Goal: Task Accomplishment & Management: Manage account settings

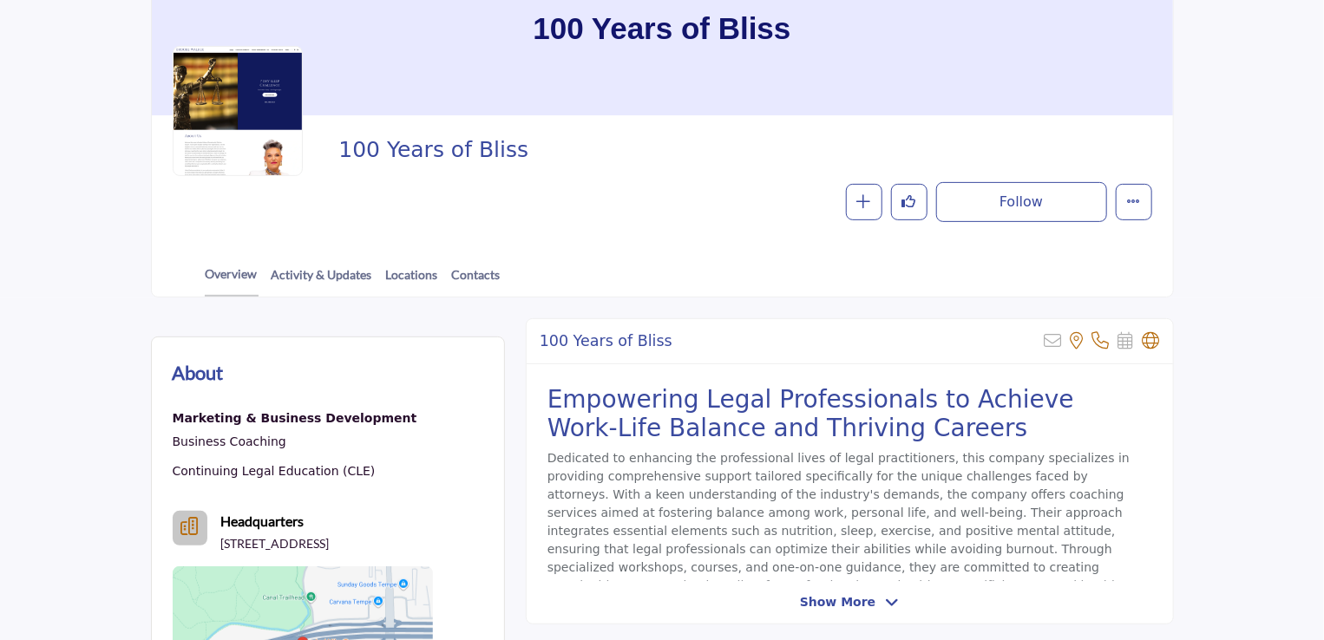
scroll to position [220, 0]
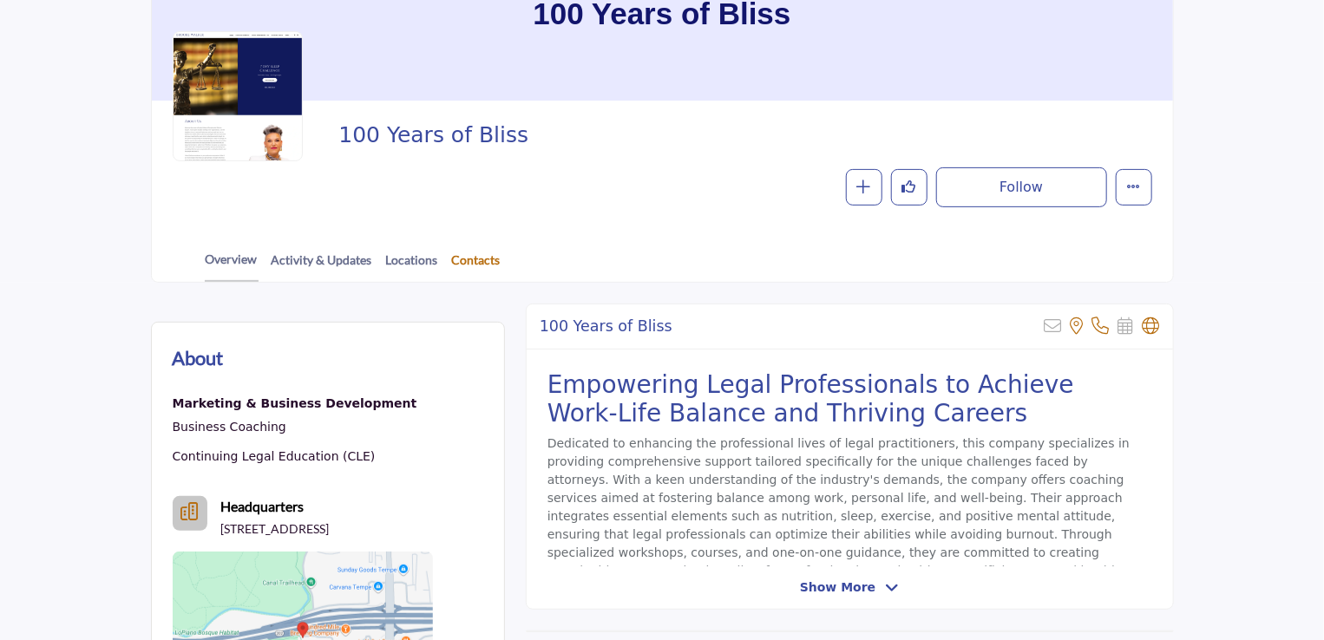
click at [451, 256] on link "Contacts" at bounding box center [476, 266] width 50 height 30
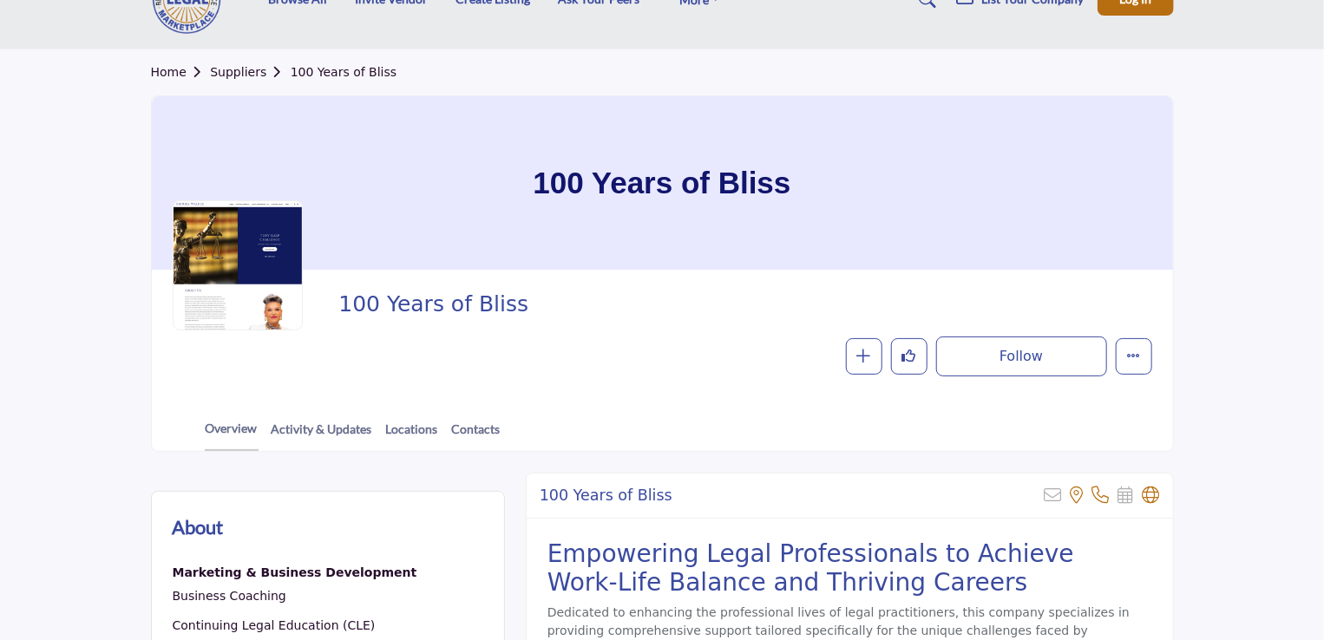
scroll to position [212, 0]
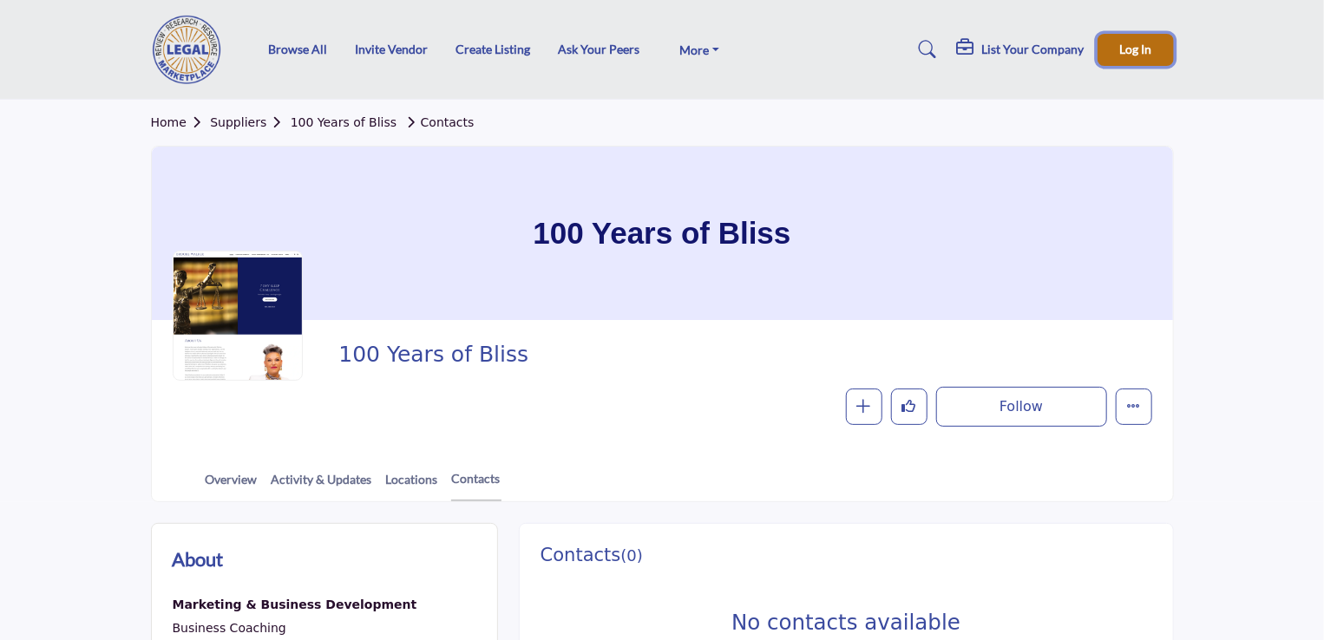
click at [1123, 39] on button "Log In" at bounding box center [1136, 50] width 76 height 32
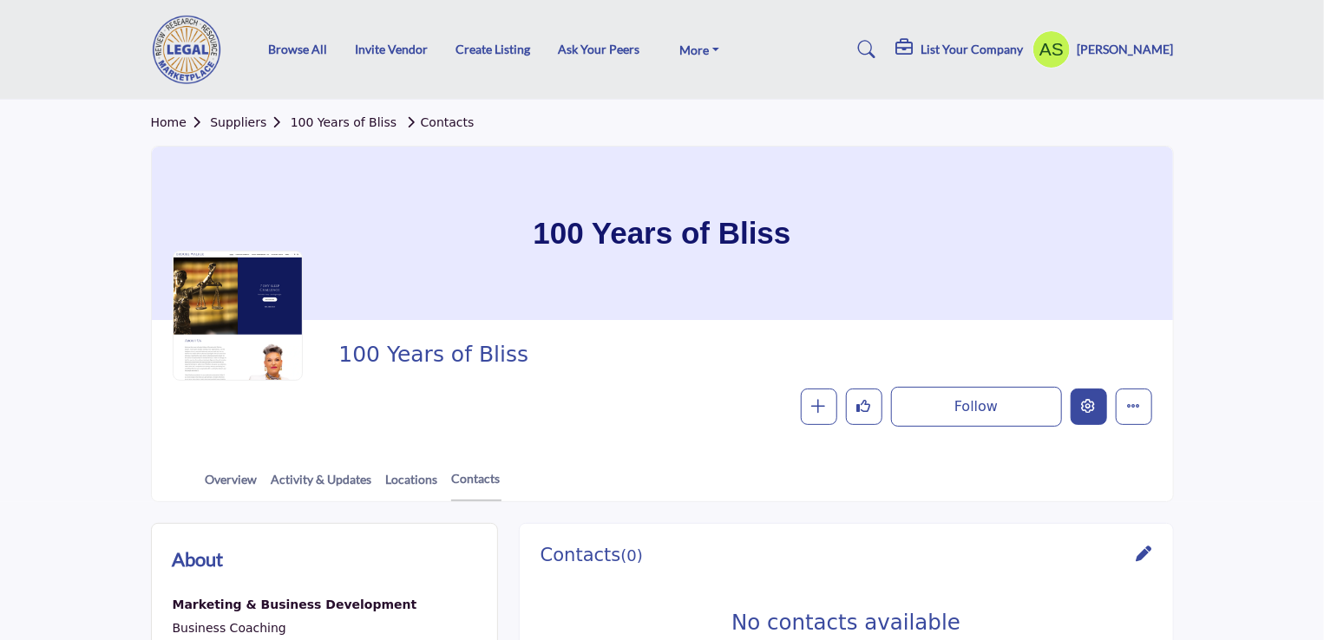
click at [1080, 398] on button "Edit company" at bounding box center [1089, 407] width 36 height 36
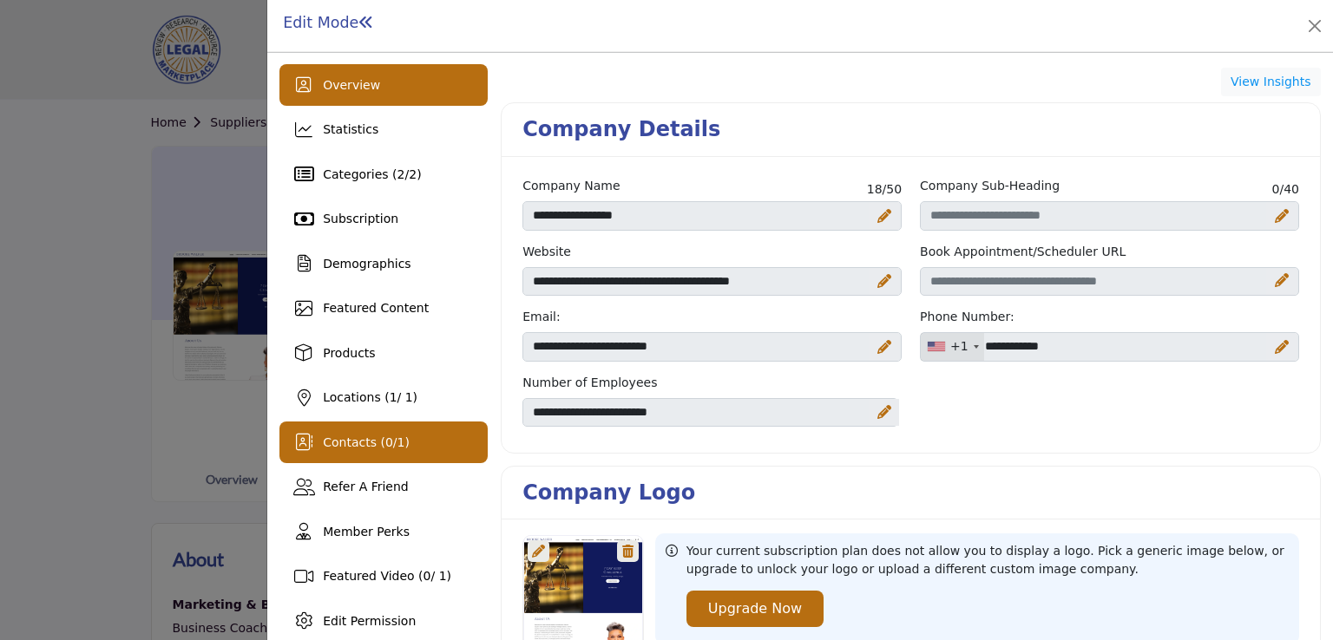
click at [377, 430] on div "Contacts ( 0 / 1 )" at bounding box center [383, 443] width 208 height 42
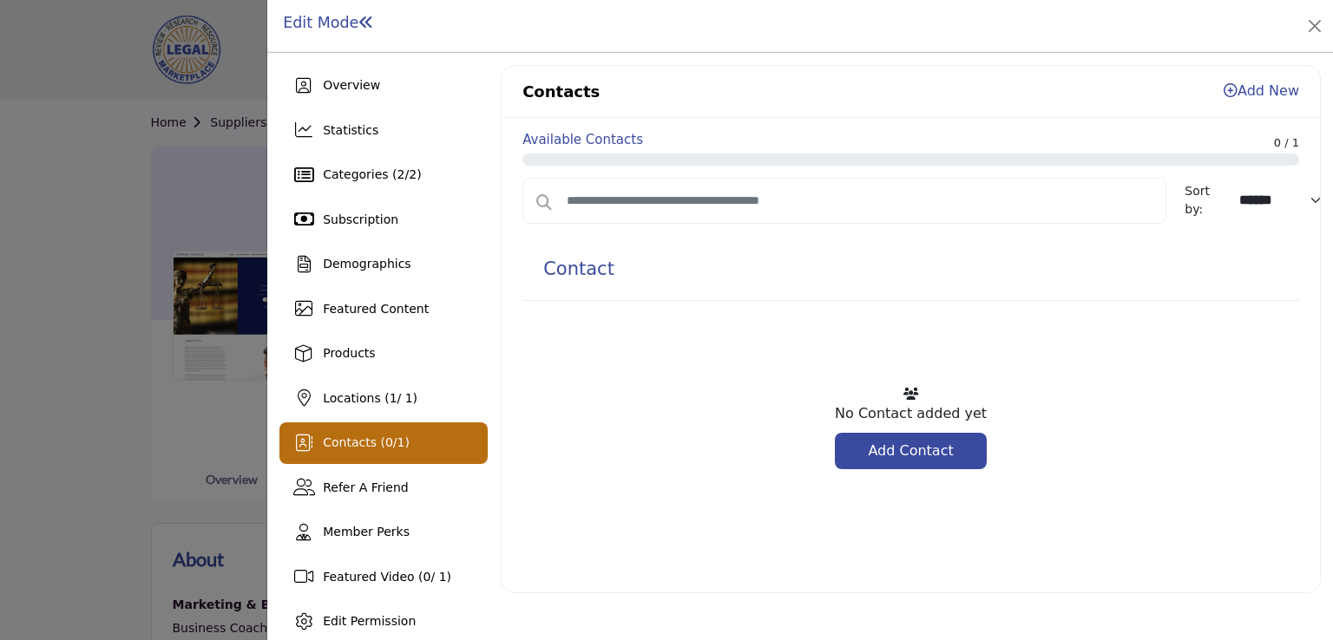
click at [795, 254] on div "Contact" at bounding box center [910, 273] width 777 height 56
click at [573, 275] on h4 "Contact" at bounding box center [578, 270] width 71 height 22
click at [763, 142] on div "Available Contacts 0 / 1" at bounding box center [910, 143] width 777 height 22
click at [832, 173] on div "Available Contacts 0 / 1 Sort by: ****** ****** ********* Contact No Contact ad…" at bounding box center [911, 355] width 818 height 475
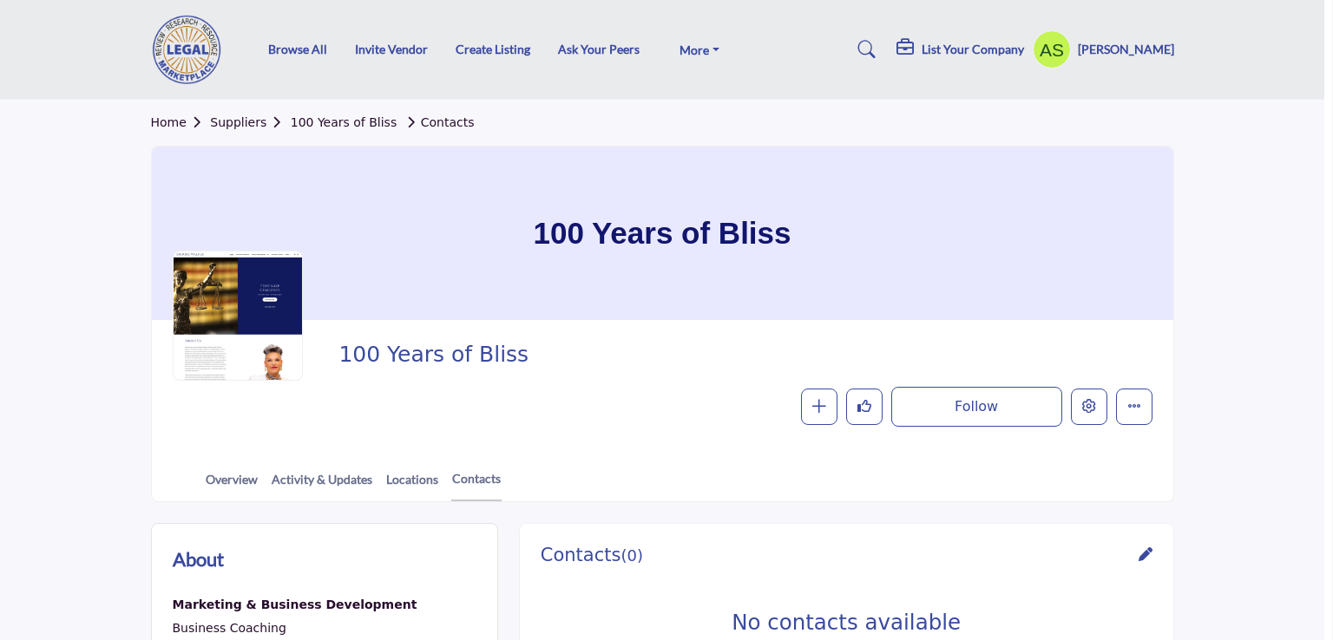
click at [0, 396] on div at bounding box center [666, 320] width 1333 height 640
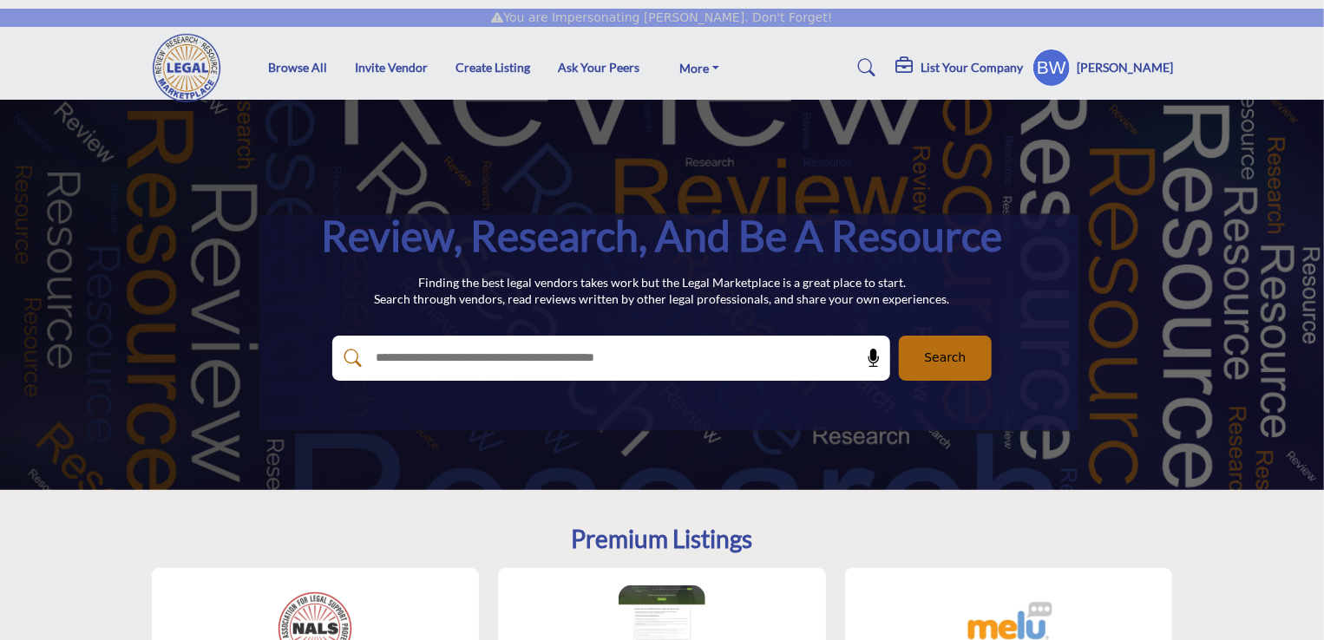
click at [959, 60] on h5 "List Your Company" at bounding box center [973, 68] width 102 height 16
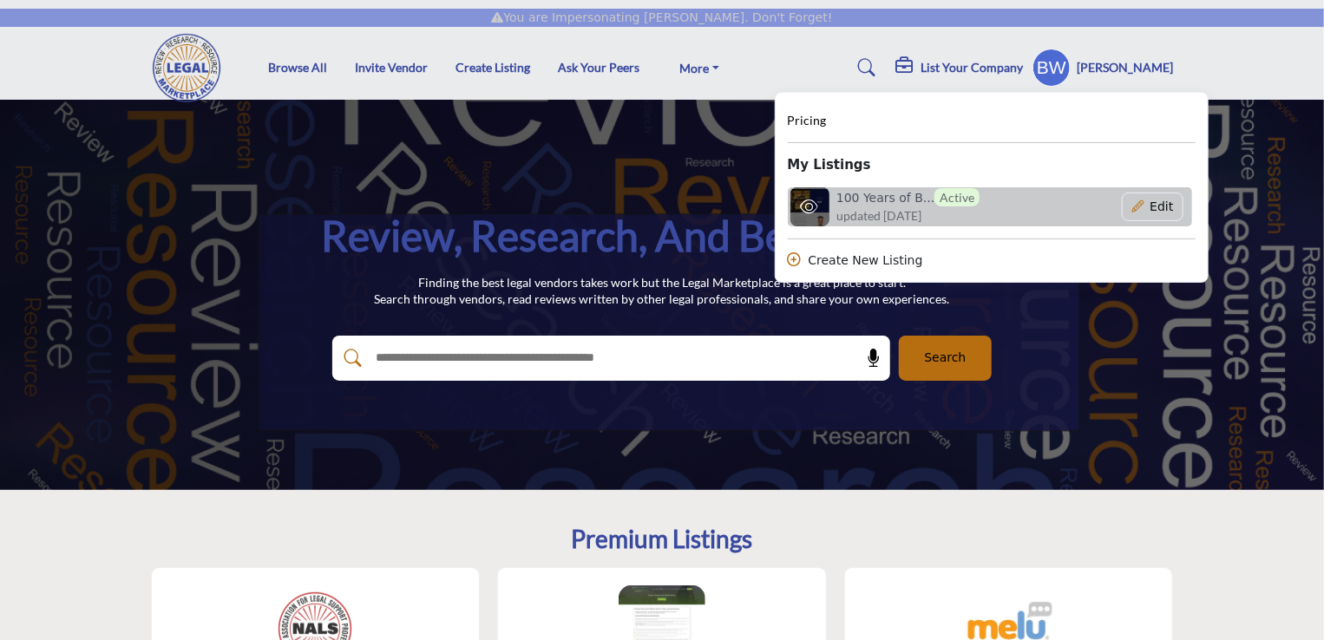
click at [890, 194] on h6 "100 Years of B... Active" at bounding box center [908, 197] width 143 height 18
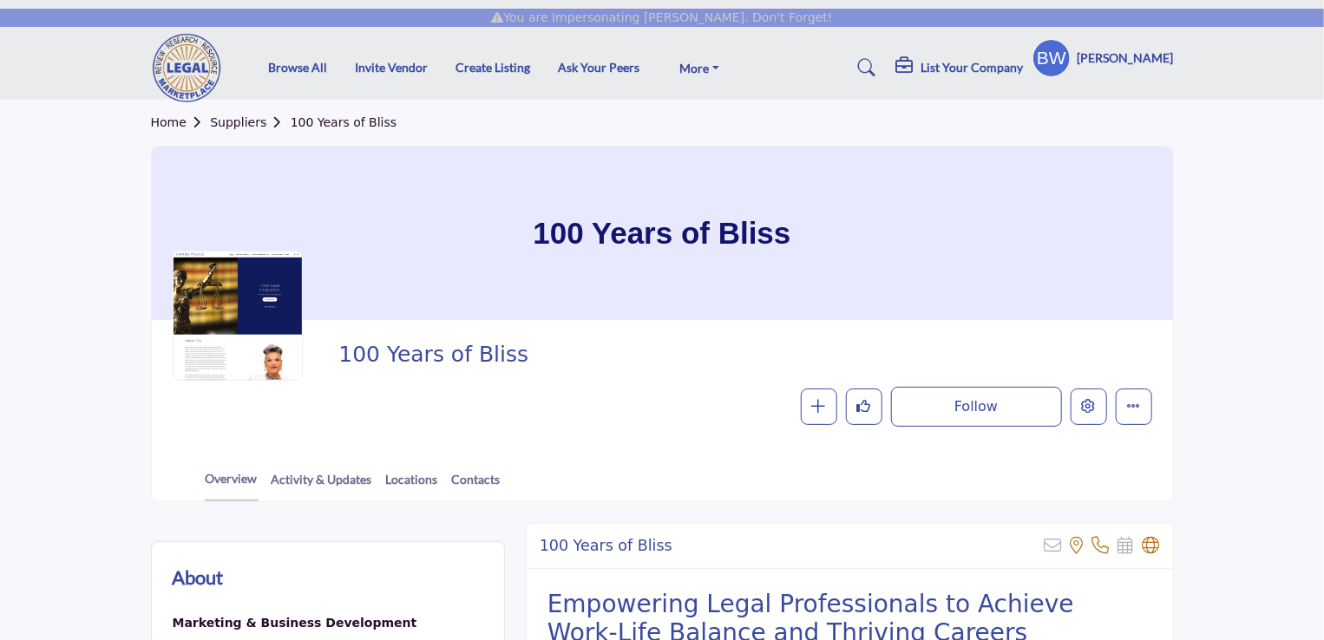
click at [0, 0] on div at bounding box center [0, 0] width 0 height 0
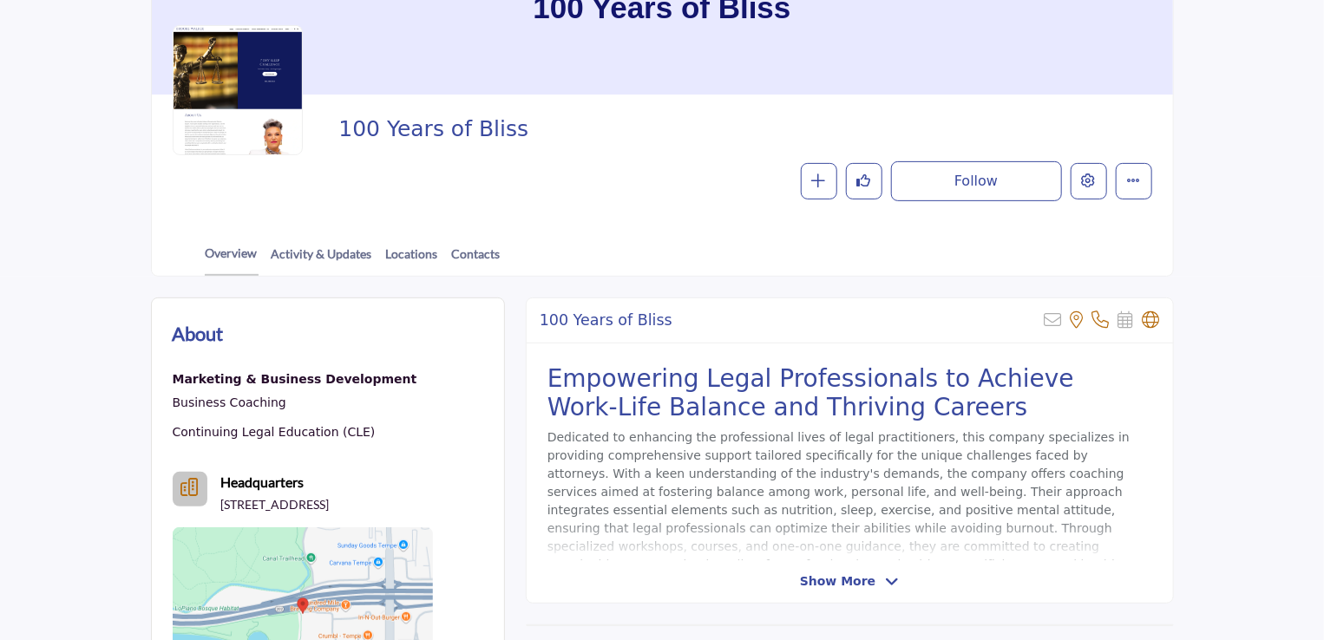
scroll to position [228, 0]
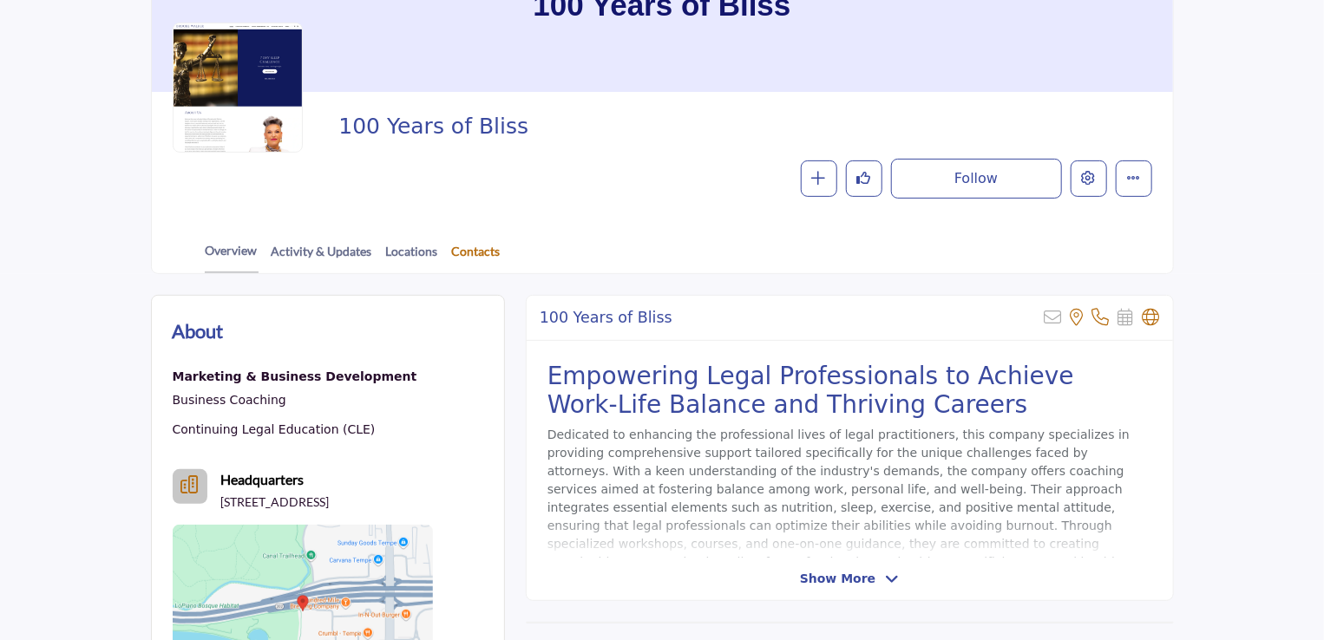
click at [475, 242] on link "Contacts" at bounding box center [476, 257] width 50 height 30
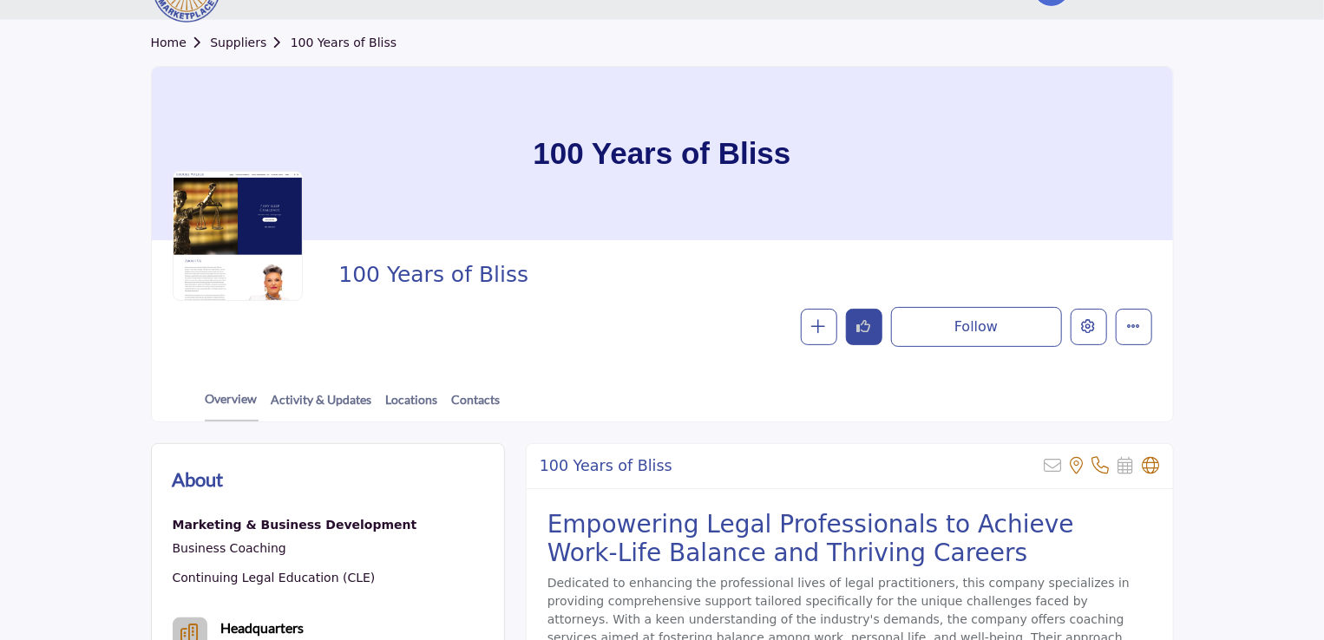
scroll to position [76, 0]
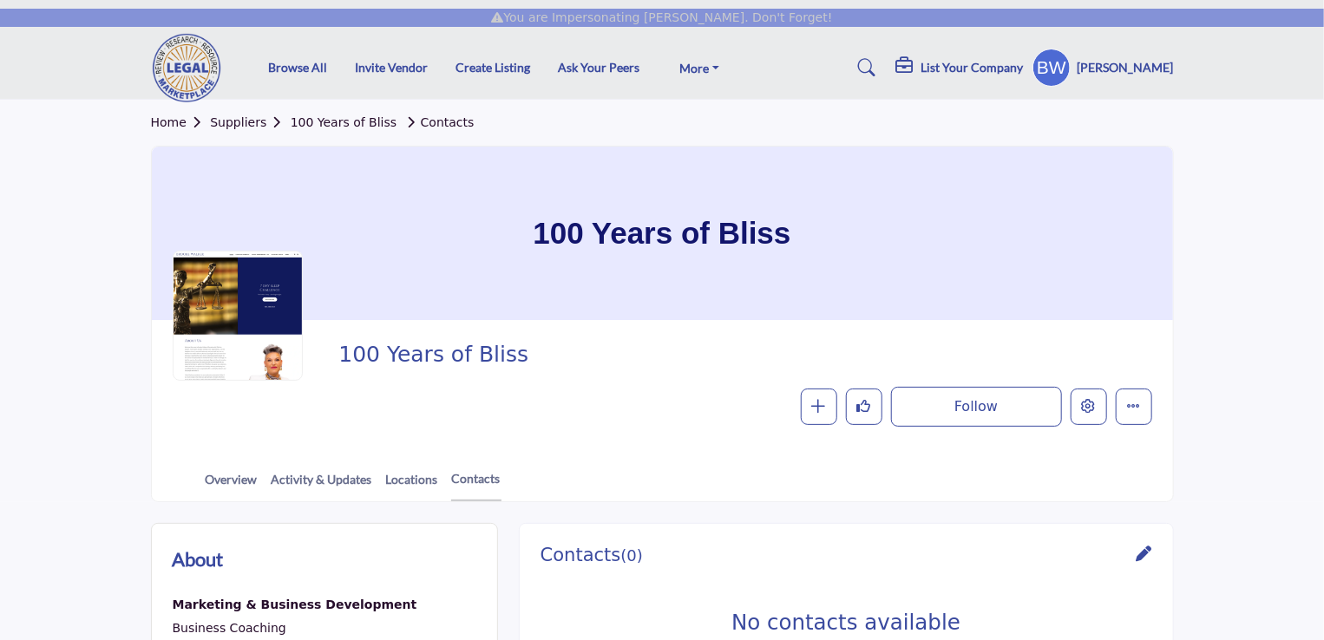
click at [998, 70] on h5 "List Your Company" at bounding box center [973, 68] width 102 height 16
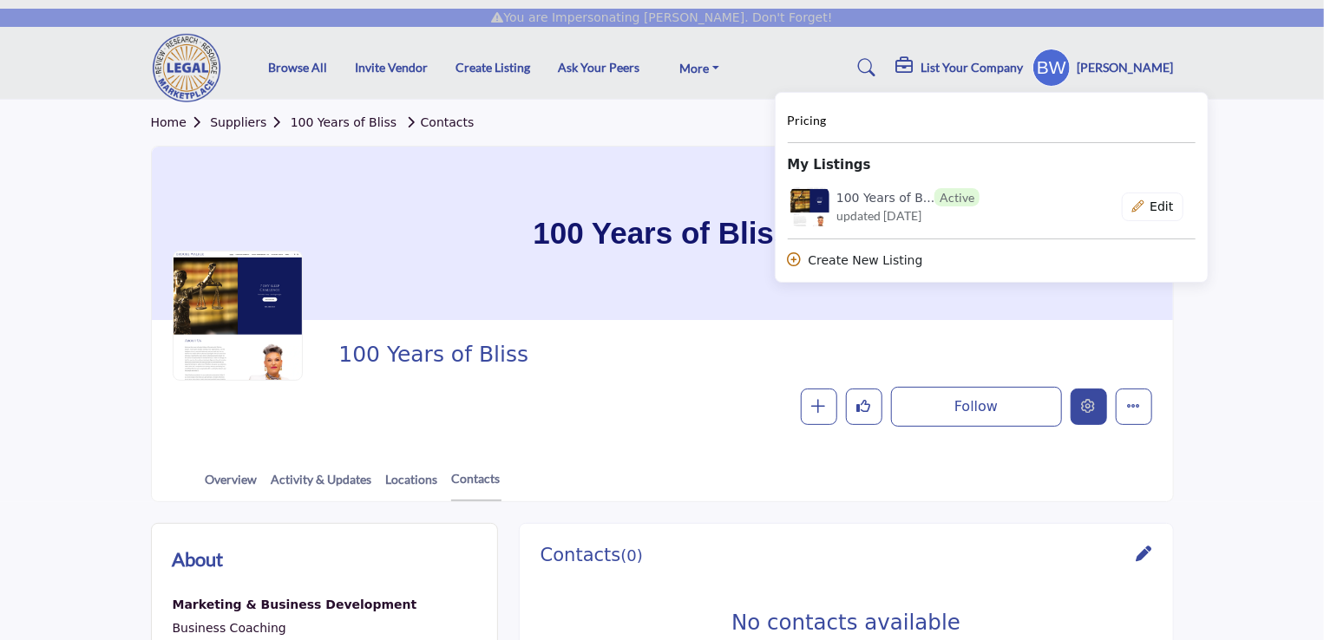
click at [1102, 395] on button "Edit company" at bounding box center [1089, 407] width 36 height 36
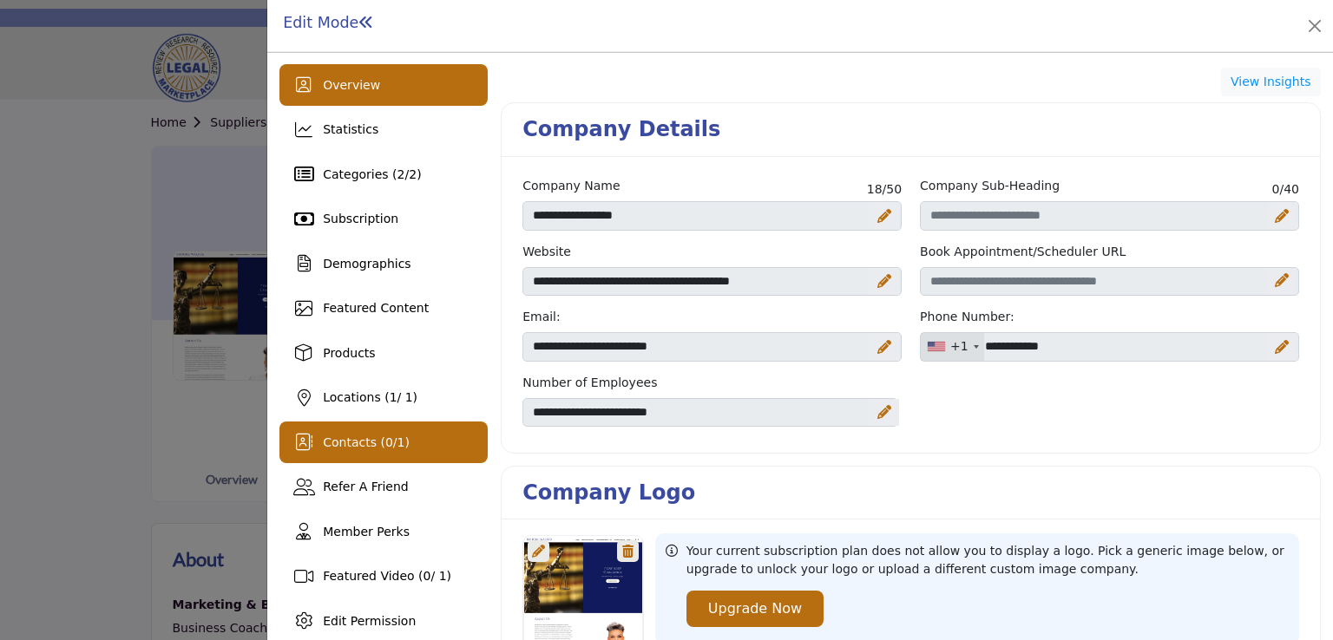
click at [364, 436] on span "Contacts ( 0 / 1 )" at bounding box center [366, 443] width 87 height 14
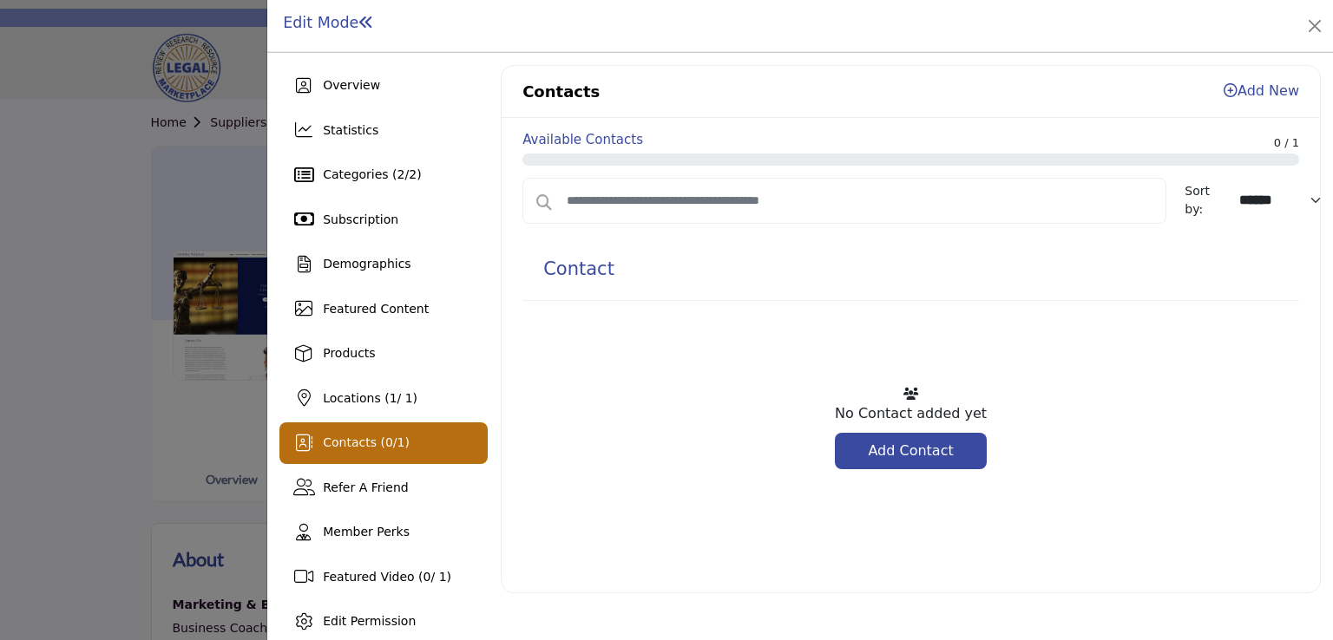
click at [922, 445] on link "Add Contact" at bounding box center [911, 451] width 152 height 36
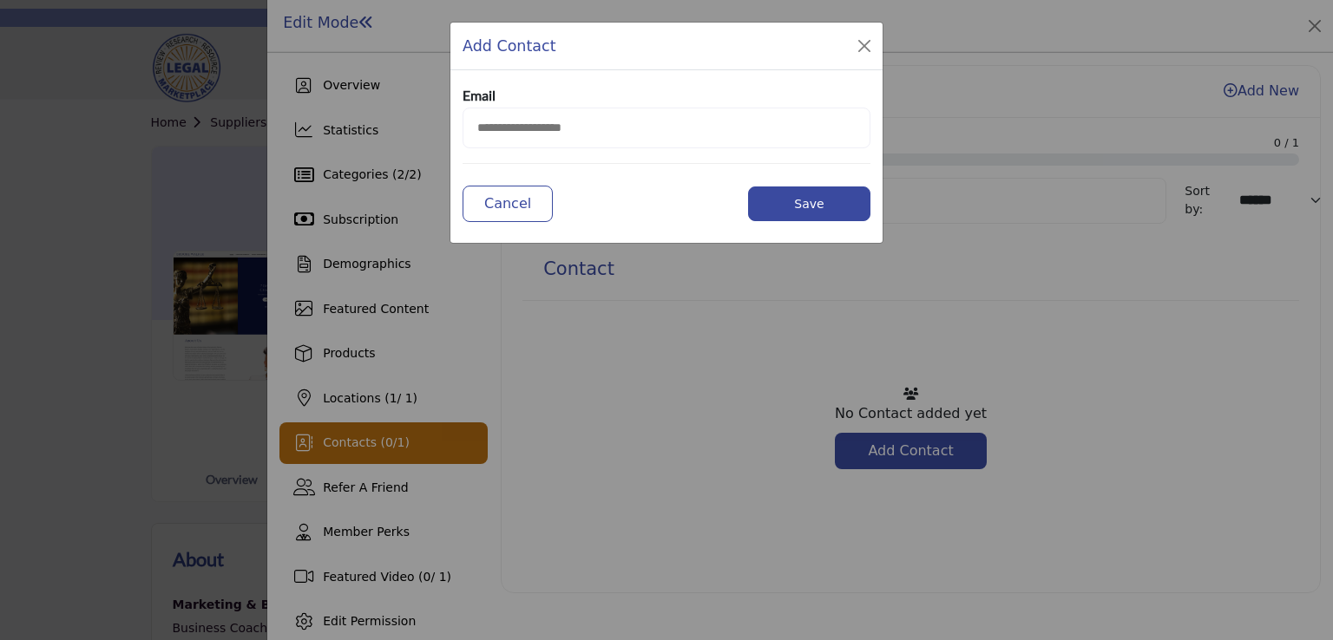
click at [575, 128] on input "email" at bounding box center [667, 128] width 408 height 41
paste input "**********"
click at [781, 193] on button "Save" at bounding box center [809, 204] width 122 height 35
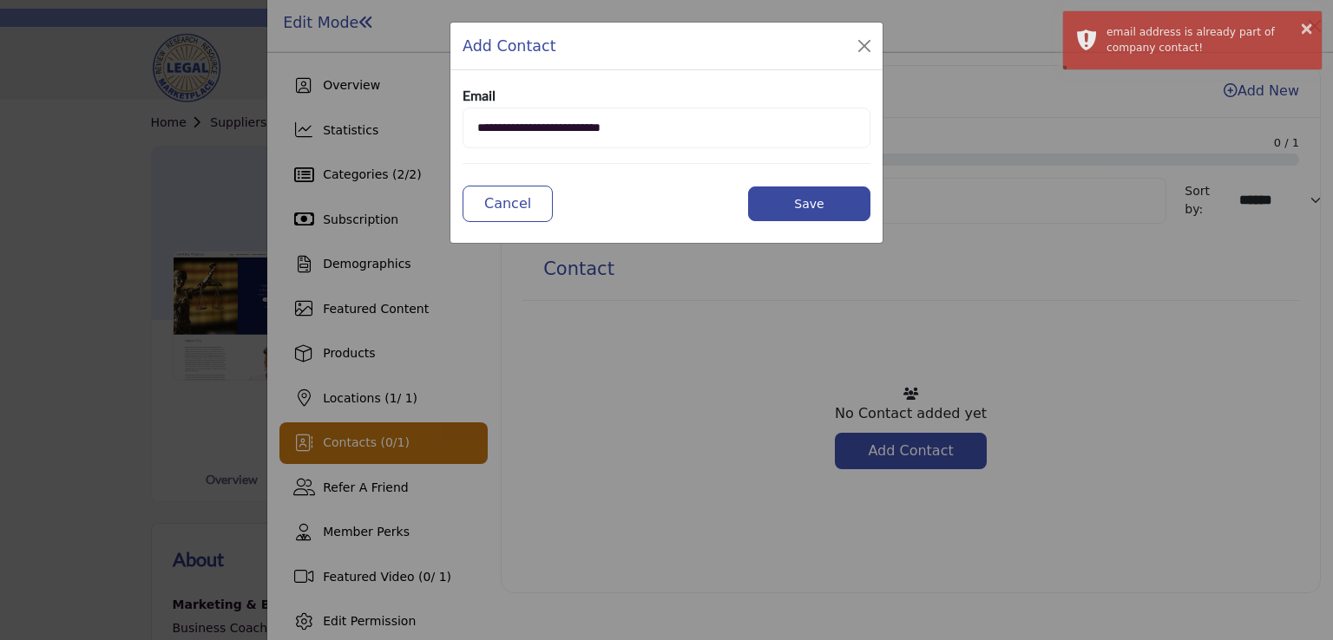
type input "**********"
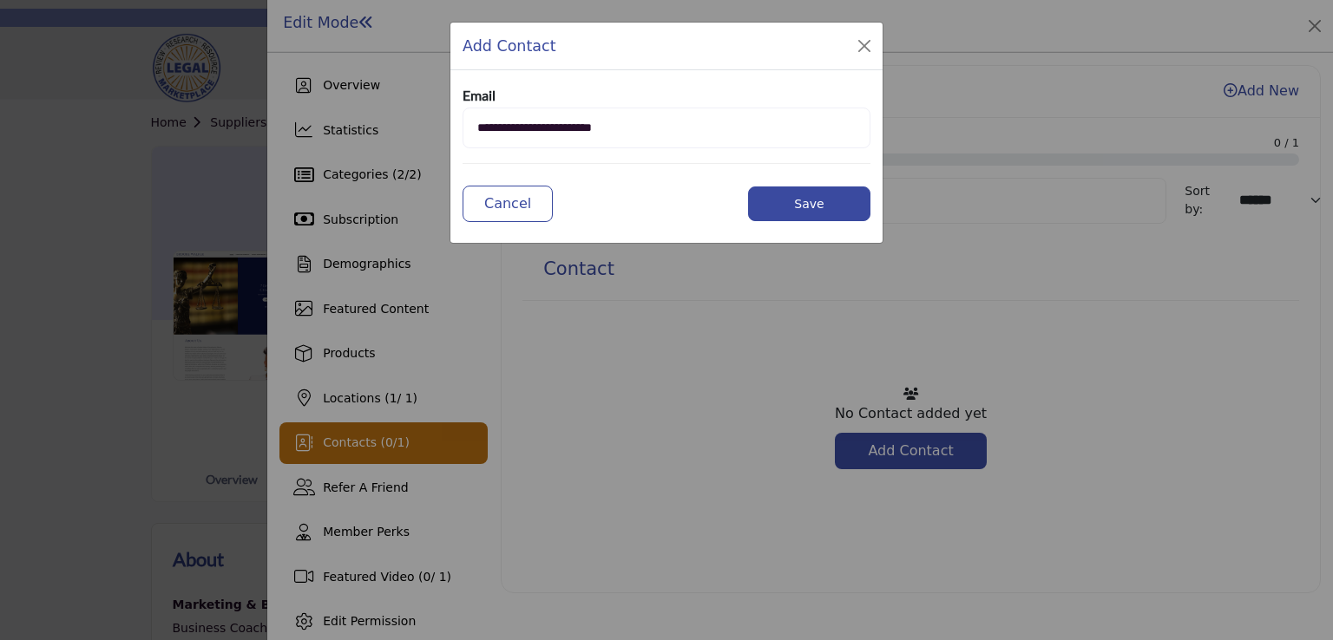
click at [790, 195] on button "Save" at bounding box center [809, 204] width 122 height 35
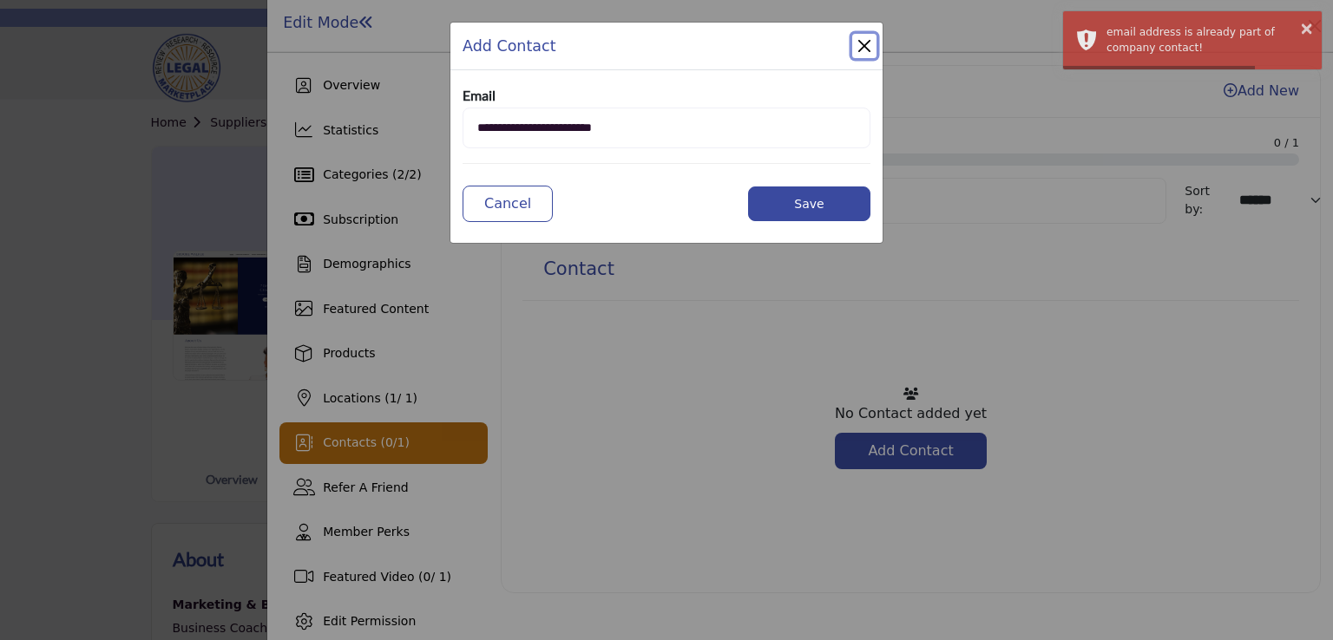
click at [857, 44] on button "Close Modal" at bounding box center [864, 46] width 24 height 24
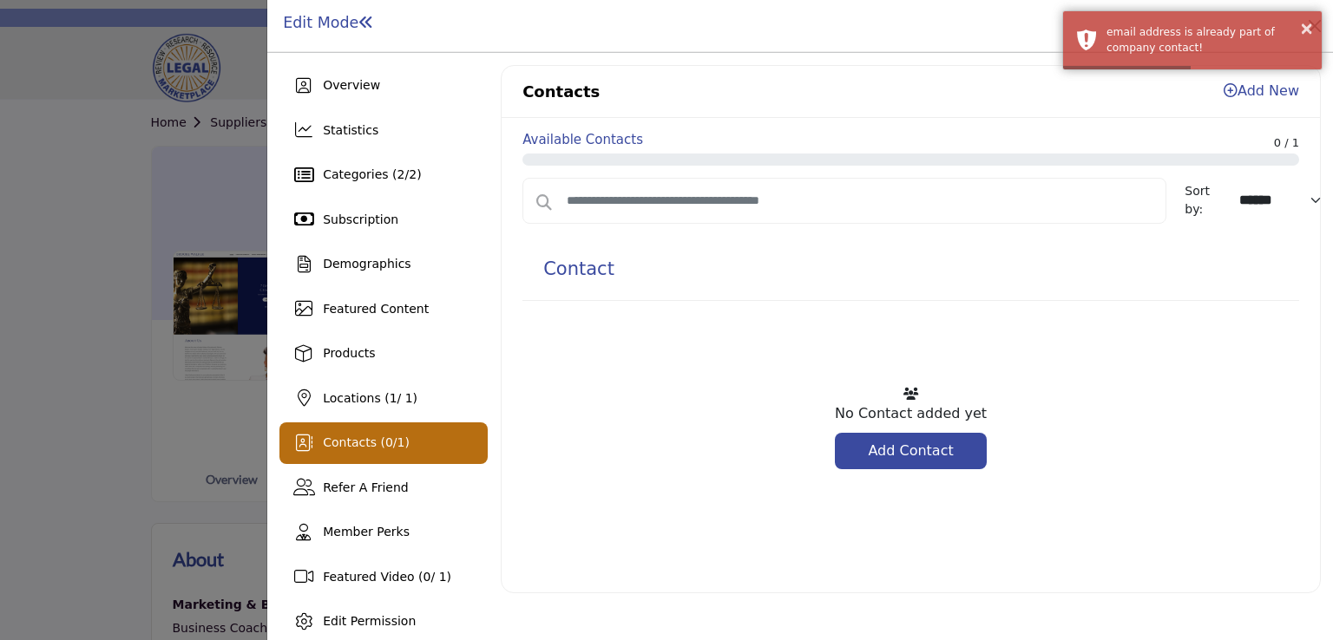
click at [771, 223] on div "Sort by: ****** ****** ********* Contact No Contact added yet Add Contact" at bounding box center [910, 374] width 777 height 392
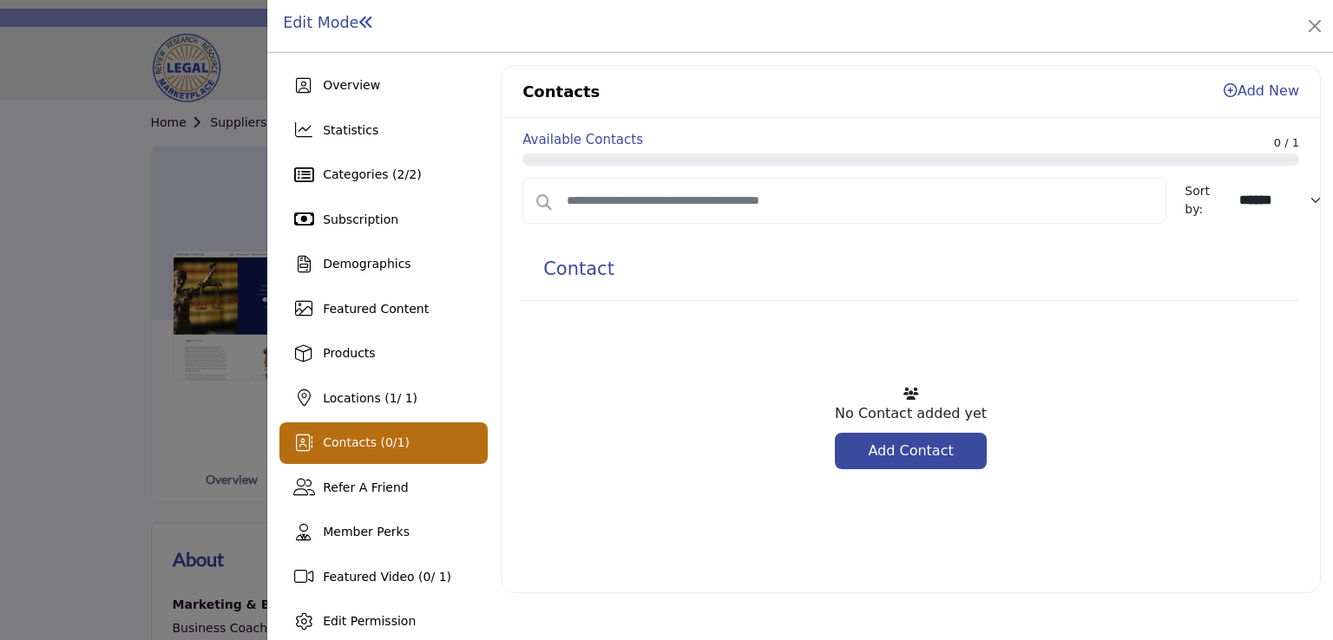
click at [0, 309] on div at bounding box center [666, 320] width 1333 height 640
